Goal: Find specific page/section: Find specific page/section

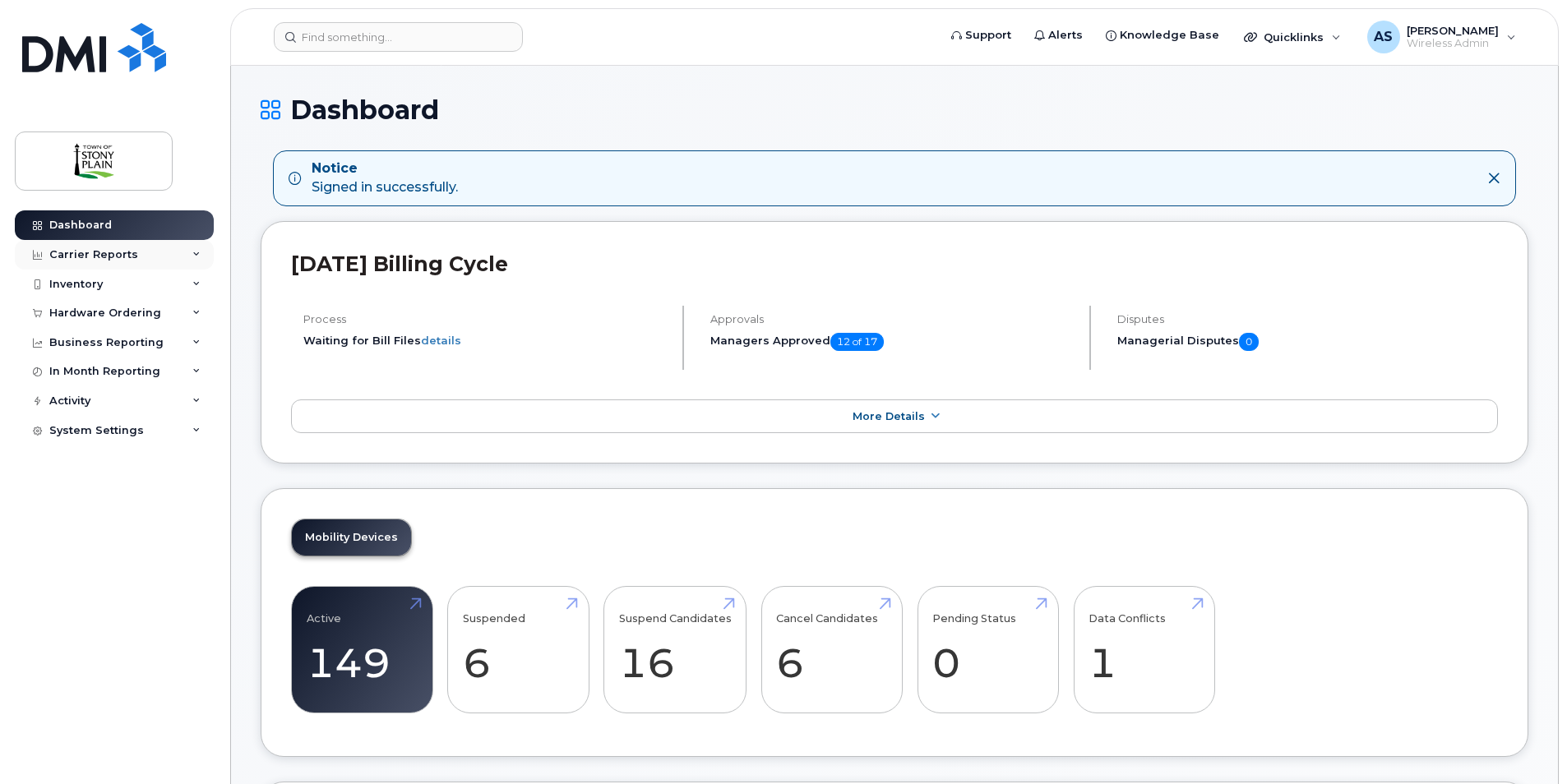
click at [134, 249] on div "Carrier Reports" at bounding box center [114, 255] width 199 height 29
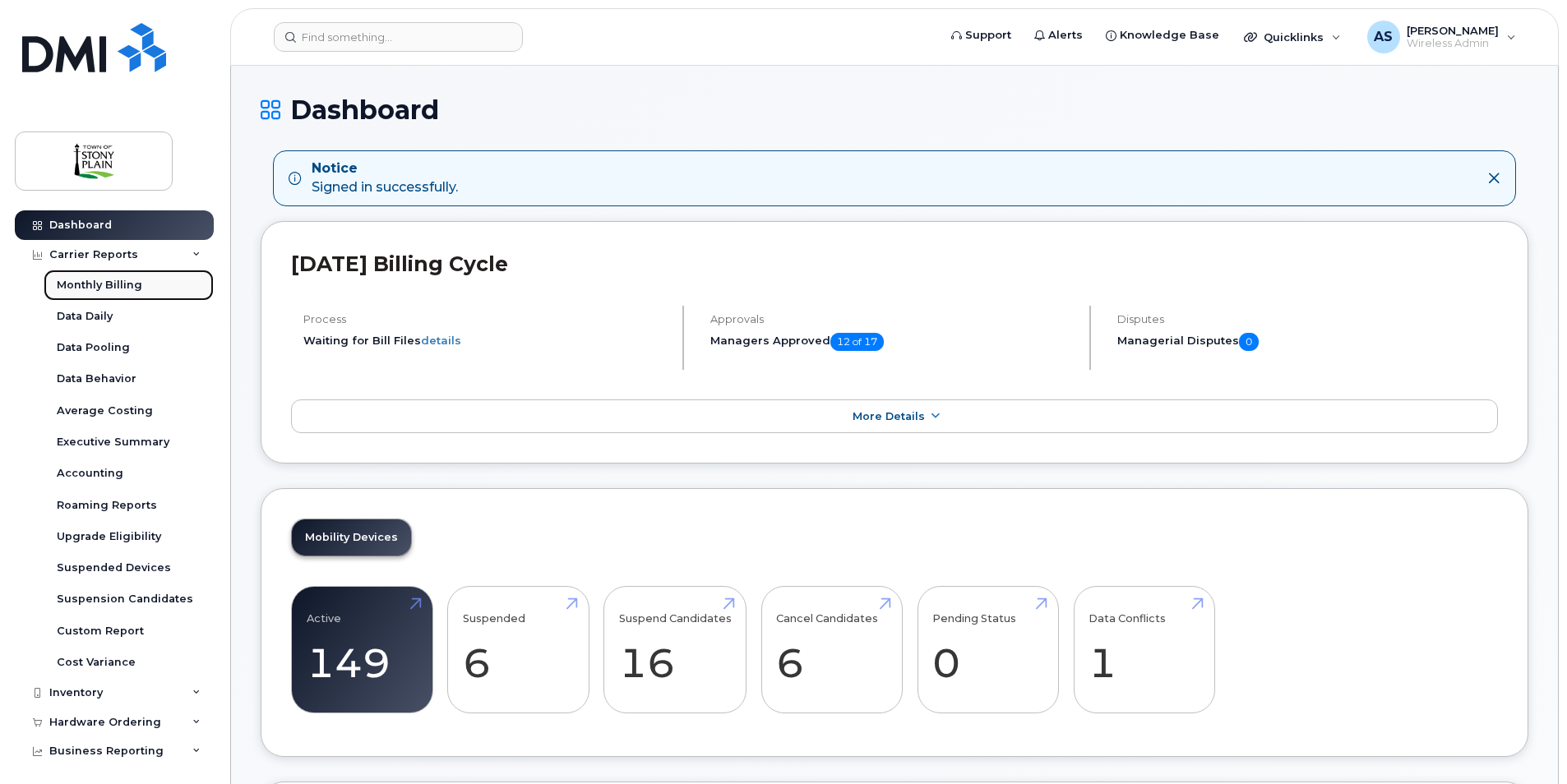
click at [130, 288] on div "Monthly Billing" at bounding box center [99, 285] width 86 height 15
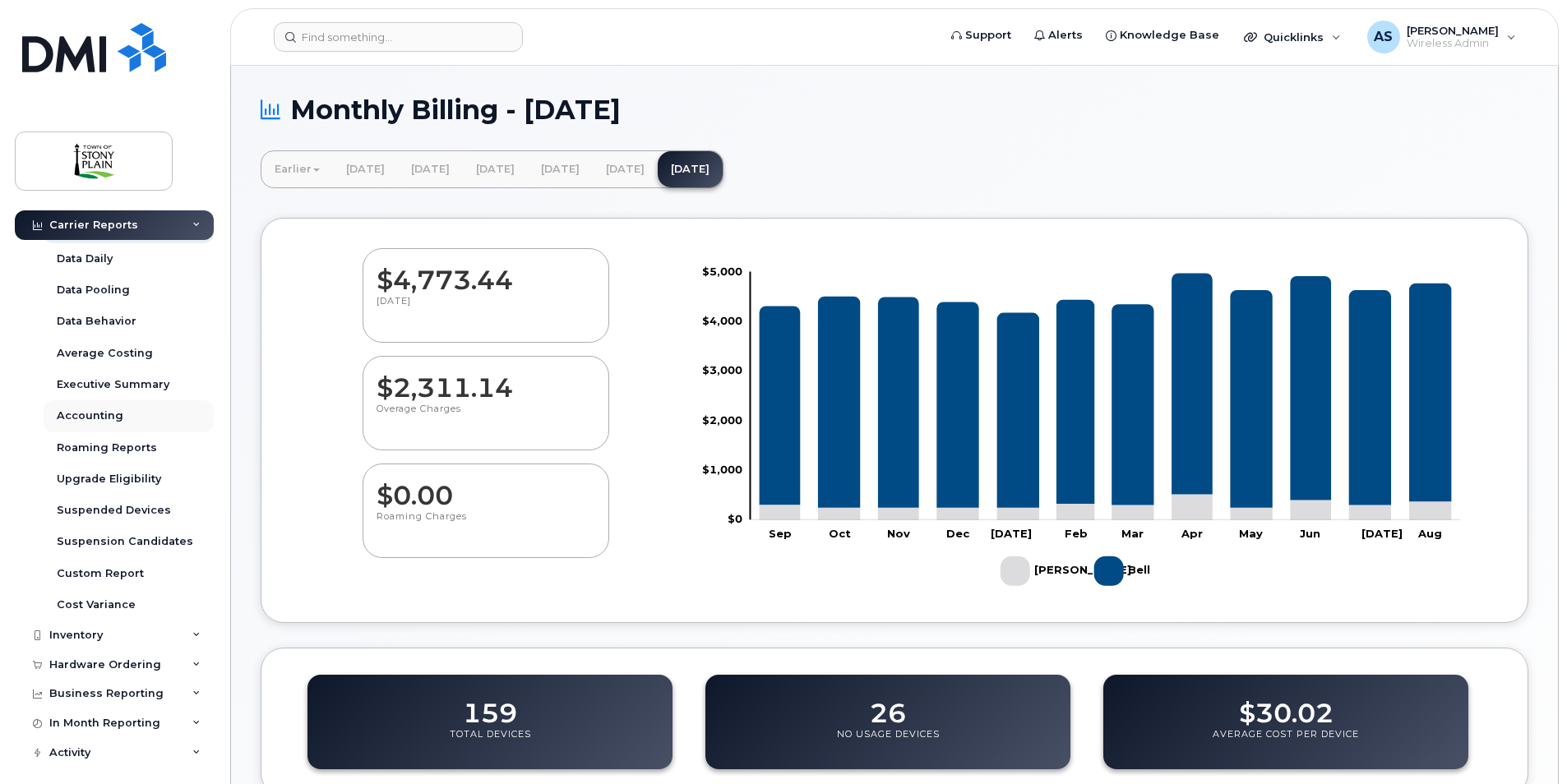
scroll to position [93, 0]
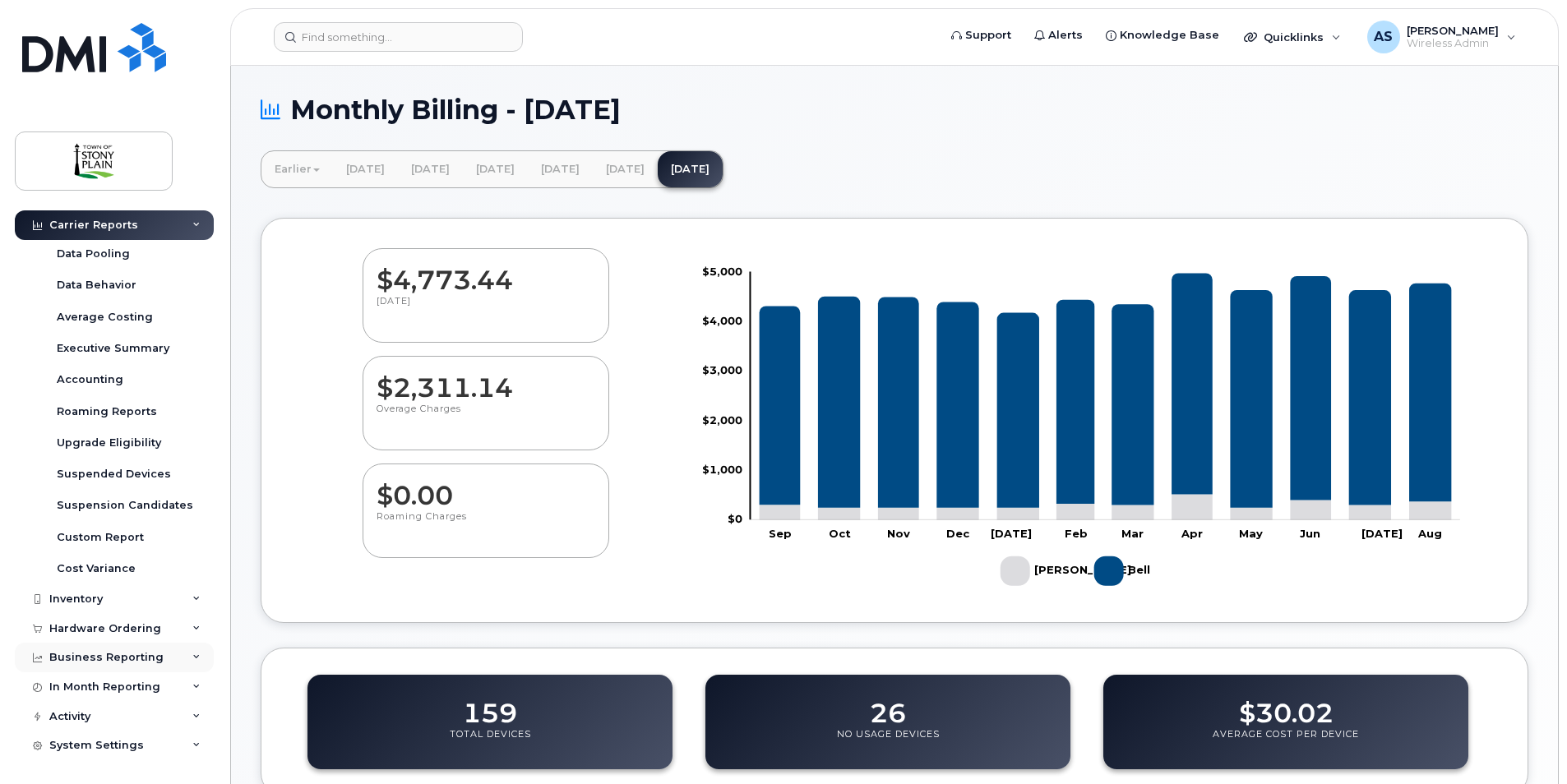
click at [124, 654] on div "Business Reporting" at bounding box center [106, 657] width 114 height 13
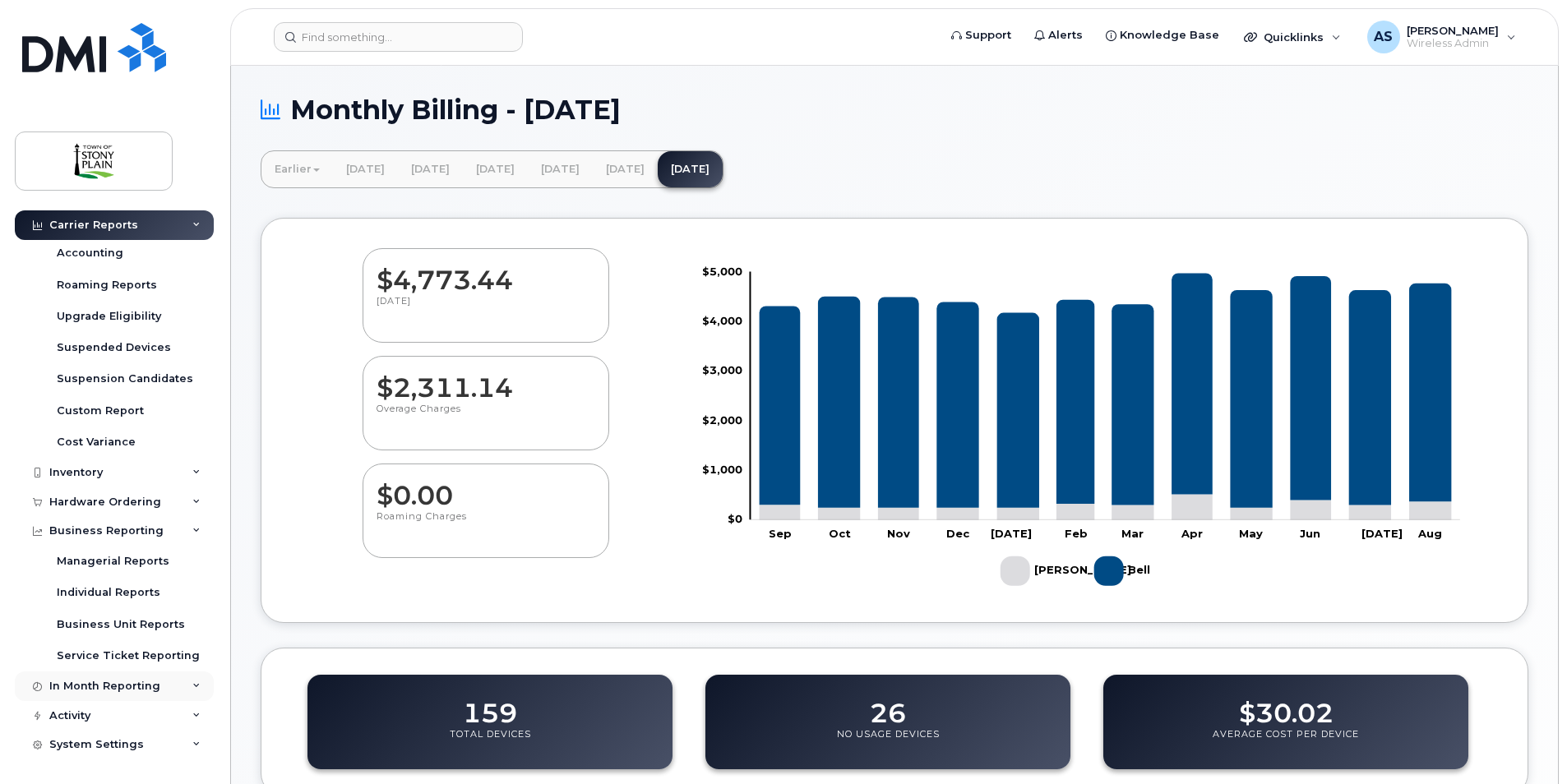
click at [143, 694] on div "In Month Reporting" at bounding box center [114, 686] width 199 height 29
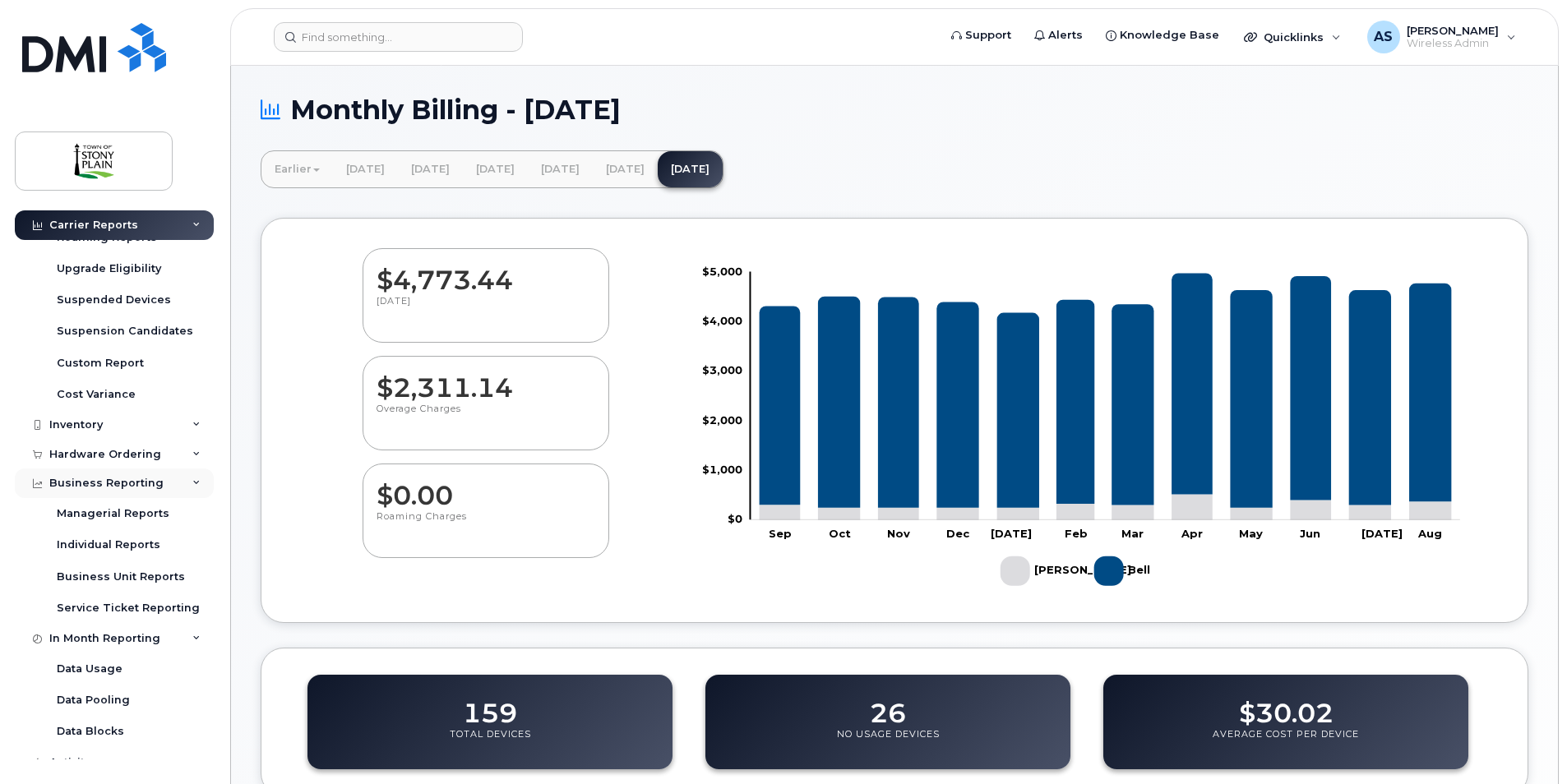
scroll to position [314, 0]
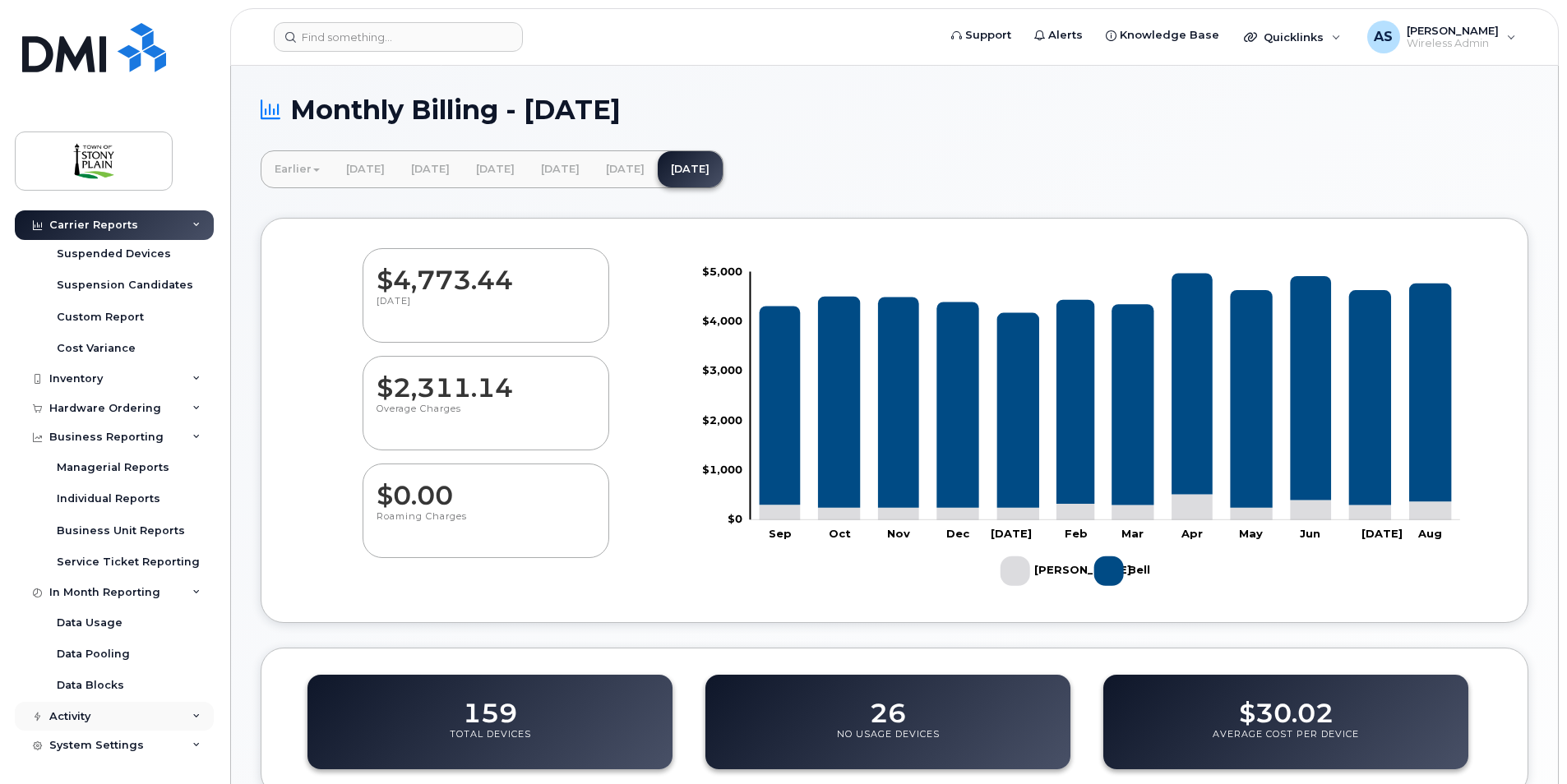
click at [107, 718] on div "Activity" at bounding box center [114, 717] width 199 height 29
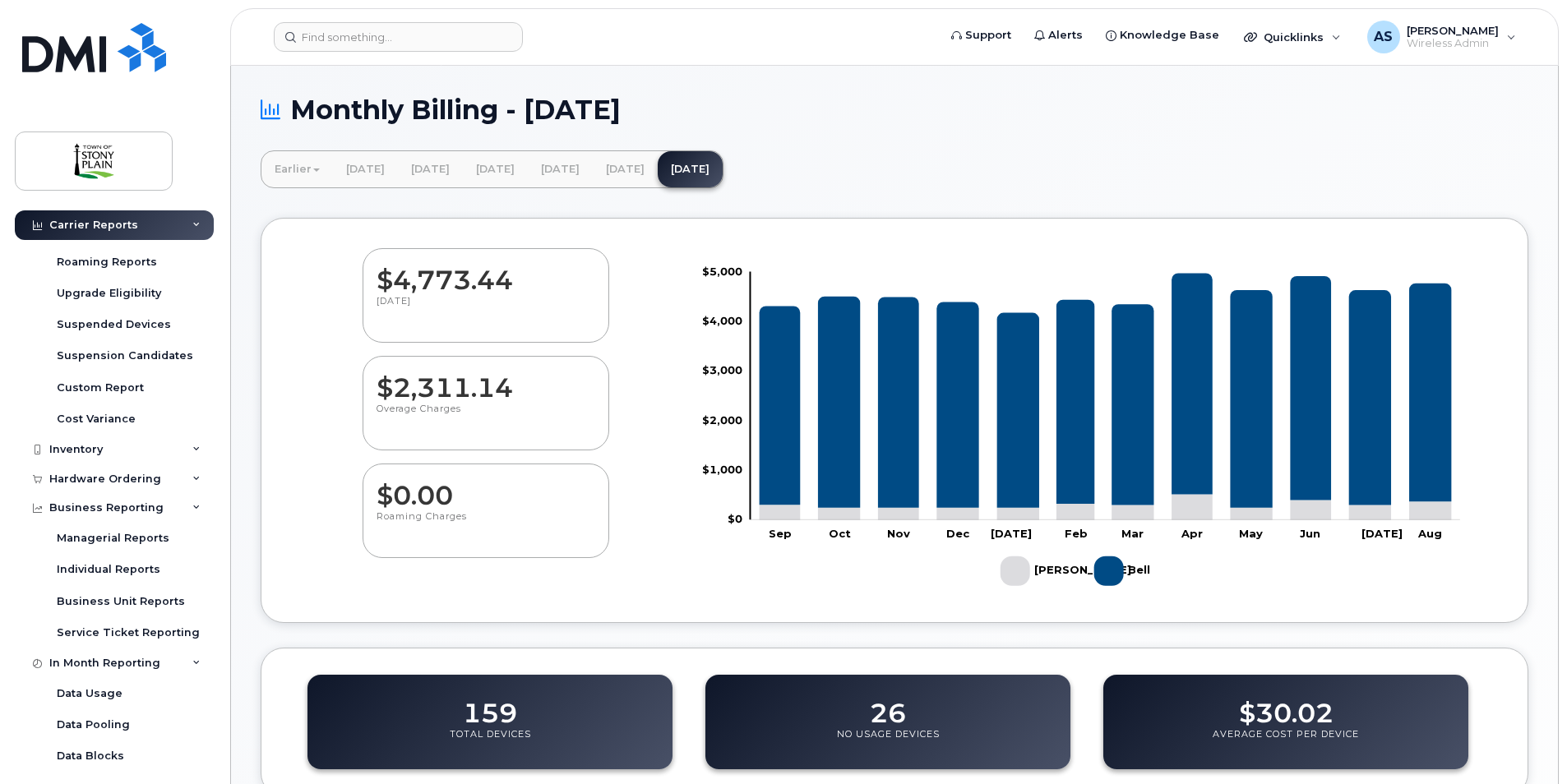
scroll to position [0, 0]
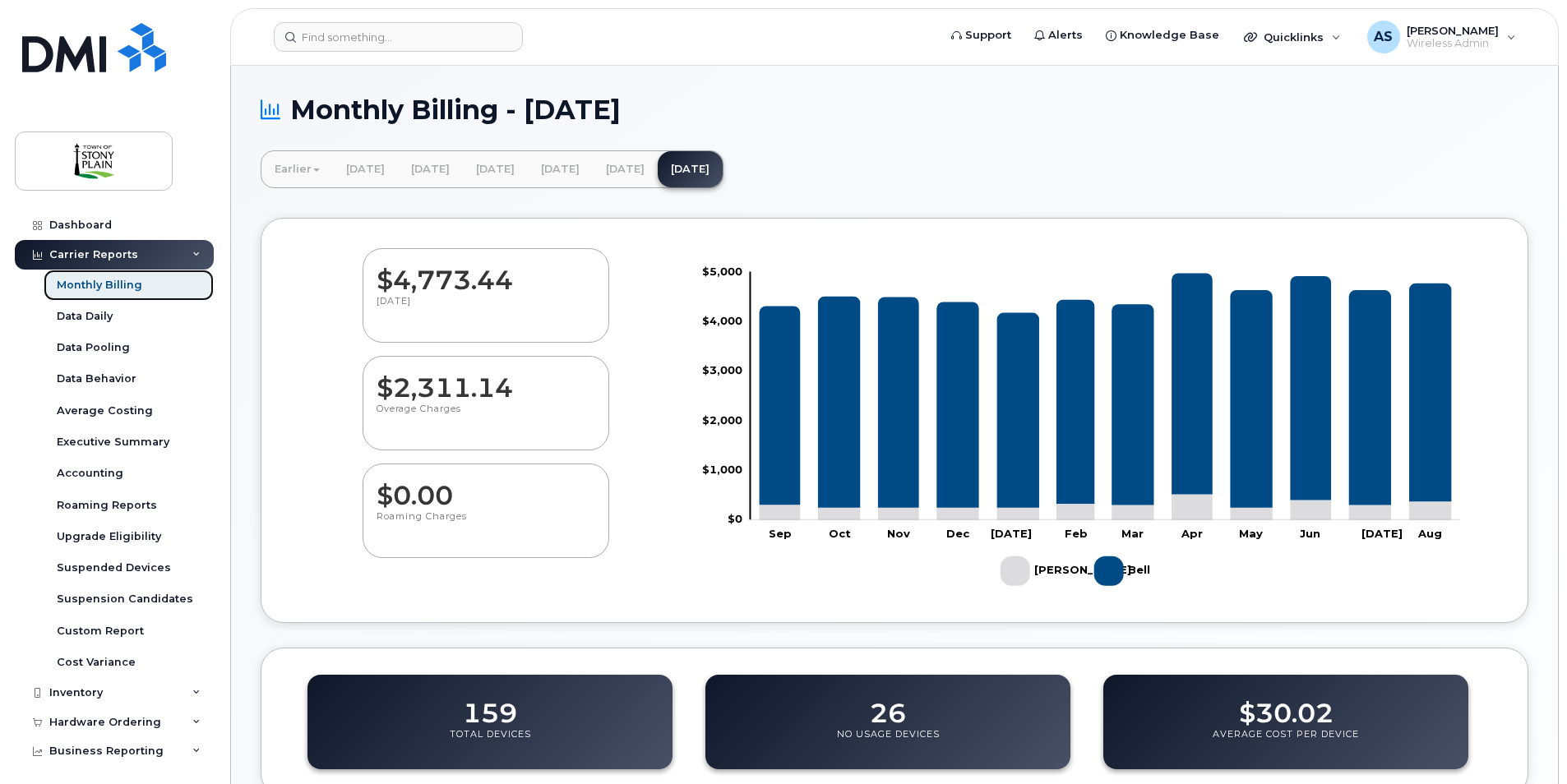
click at [117, 286] on div "Monthly Billing" at bounding box center [99, 285] width 86 height 15
click at [1322, 39] on div "Quicklinks" at bounding box center [1292, 37] width 120 height 33
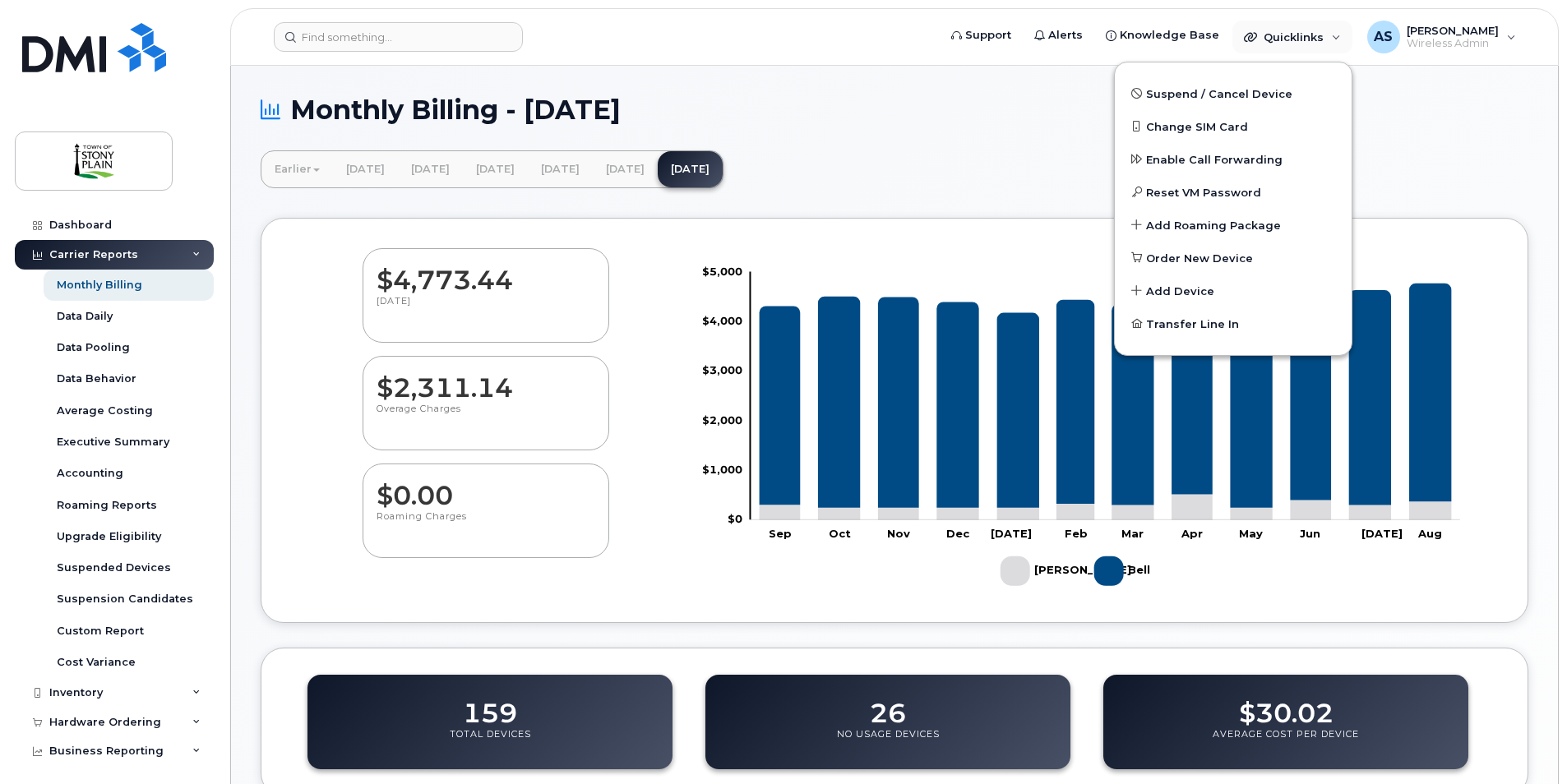
click at [1047, 60] on header "Support Alerts Knowledge Base Quicklinks Suspend / Cancel Device Change SIM Car…" at bounding box center [894, 37] width 1329 height 58
